Goal: Task Accomplishment & Management: Manage account settings

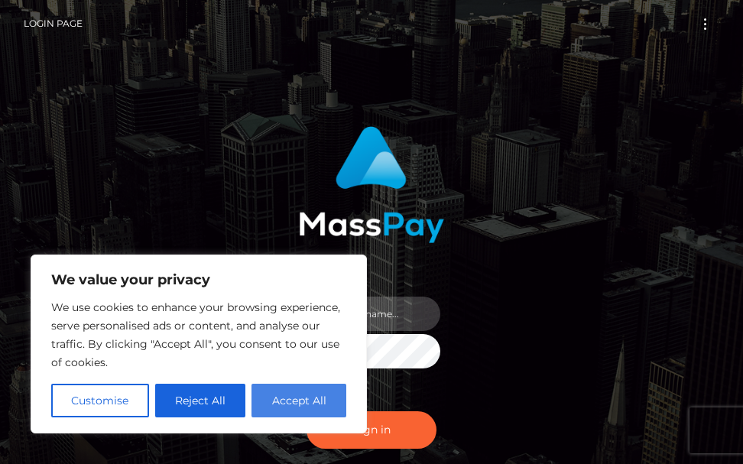
type input "terry.cope2"
click at [263, 396] on button "Accept All" at bounding box center [299, 401] width 95 height 34
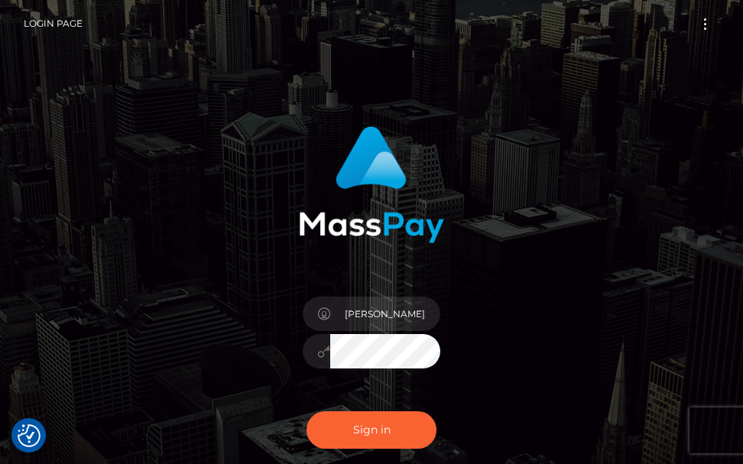
checkbox input "true"
click at [340, 428] on button "Sign in" at bounding box center [372, 429] width 130 height 37
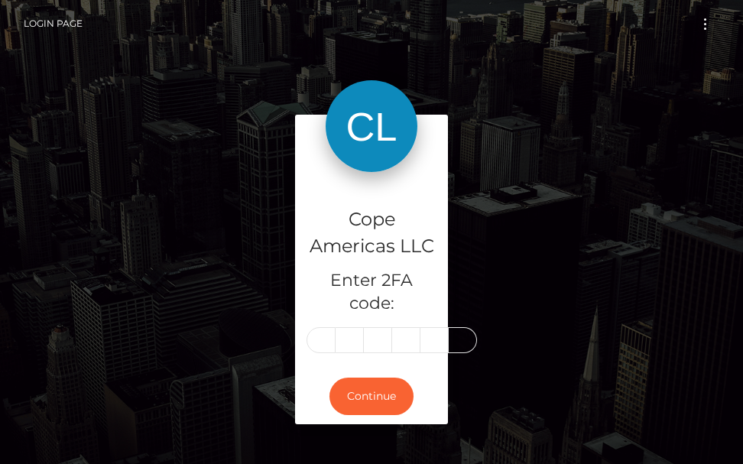
type input "1"
type input "4"
type input "2"
type input "7"
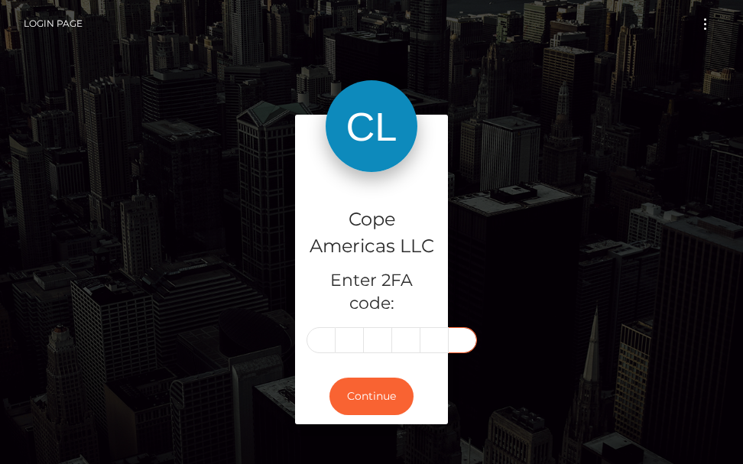
type input "6"
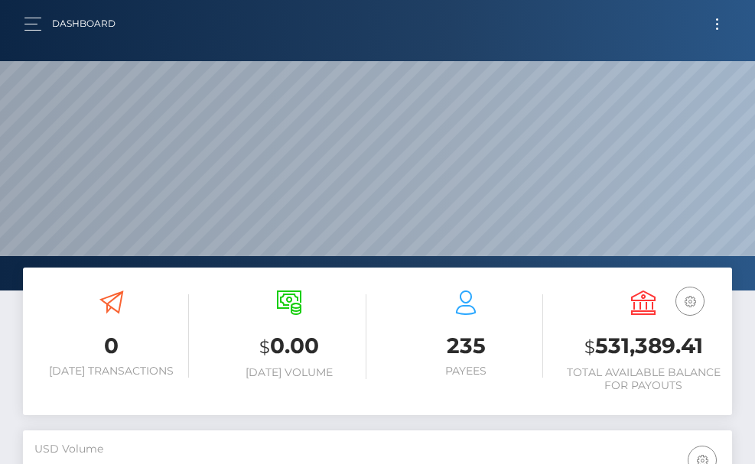
scroll to position [271, 343]
click at [719, 28] on button "Toggle navigation" at bounding box center [717, 24] width 28 height 21
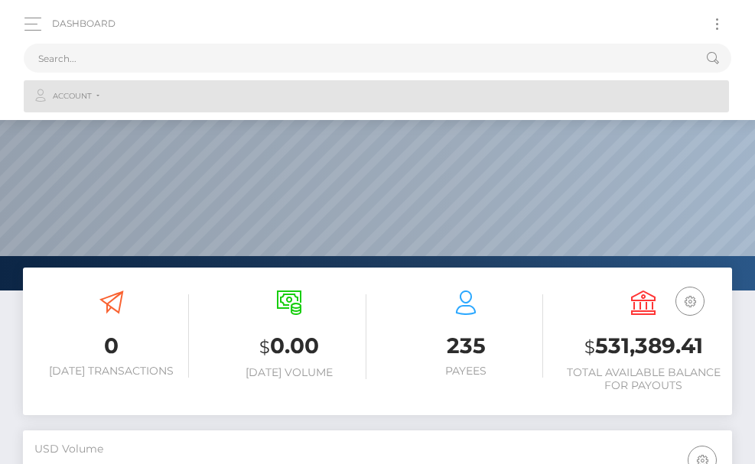
click at [102, 96] on link "Account" at bounding box center [376, 96] width 705 height 32
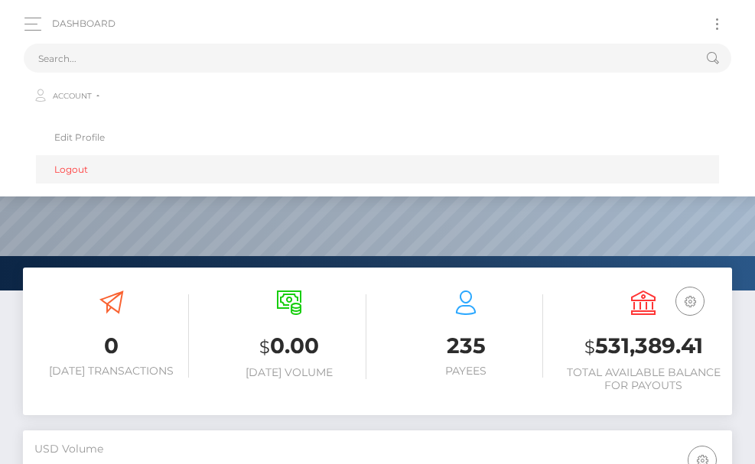
click at [89, 171] on link "Logout" at bounding box center [377, 169] width 683 height 28
